Goal: Find specific page/section: Find specific page/section

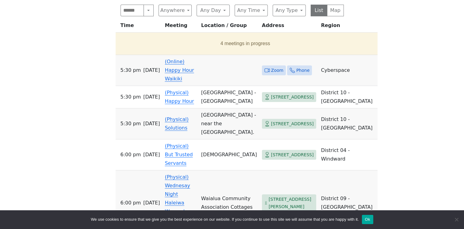
scroll to position [243, 0]
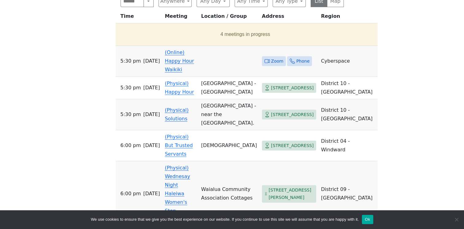
click at [277, 60] on span "Zoom" at bounding box center [277, 61] width 12 height 8
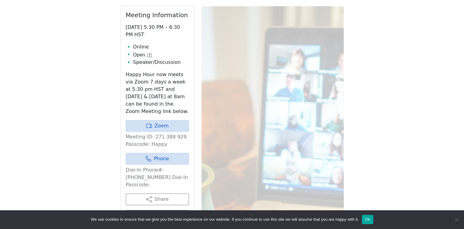
scroll to position [214, 0]
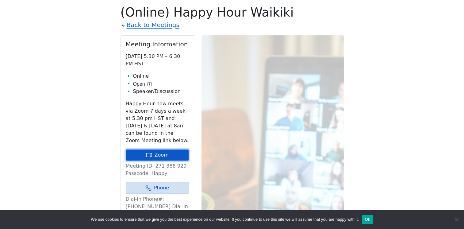
click at [162, 152] on link "Zoom" at bounding box center [157, 155] width 63 height 12
